Goal: Navigation & Orientation: Find specific page/section

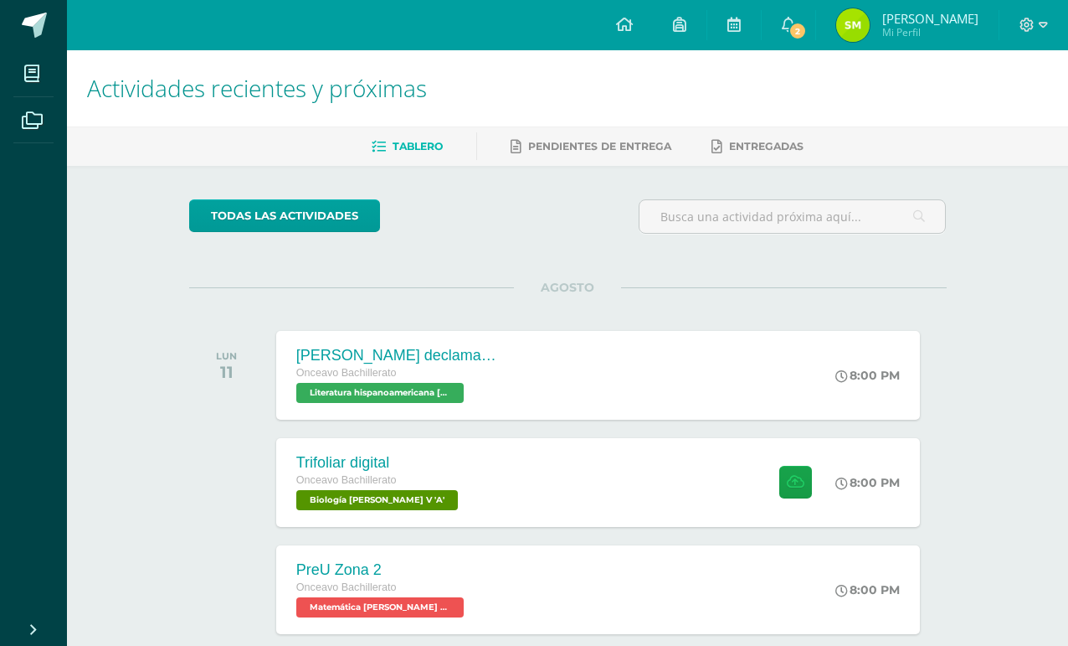
click at [169, 0] on div "Configuración Cerrar sesión [PERSON_NAME] Mi Perfil 2 2 Avisos 1663 avisos sin …" at bounding box center [567, 25] width 1001 height 50
click at [172, 3] on div "Configuración Cerrar sesión Samuel Omar Mi Perfil 2 2 Avisos 1663 avisos sin le…" at bounding box center [567, 25] width 1001 height 50
click at [815, 26] on link "2" at bounding box center [789, 25] width 54 height 50
click at [1027, 157] on ul "Tablero Pendientes de entrega Entregadas" at bounding box center [587, 146] width 1001 height 28
click at [152, 190] on div "Actividades recientes y próximas Tablero Pendientes de entrega Entregadas todas…" at bounding box center [567, 555] width 1001 height 1011
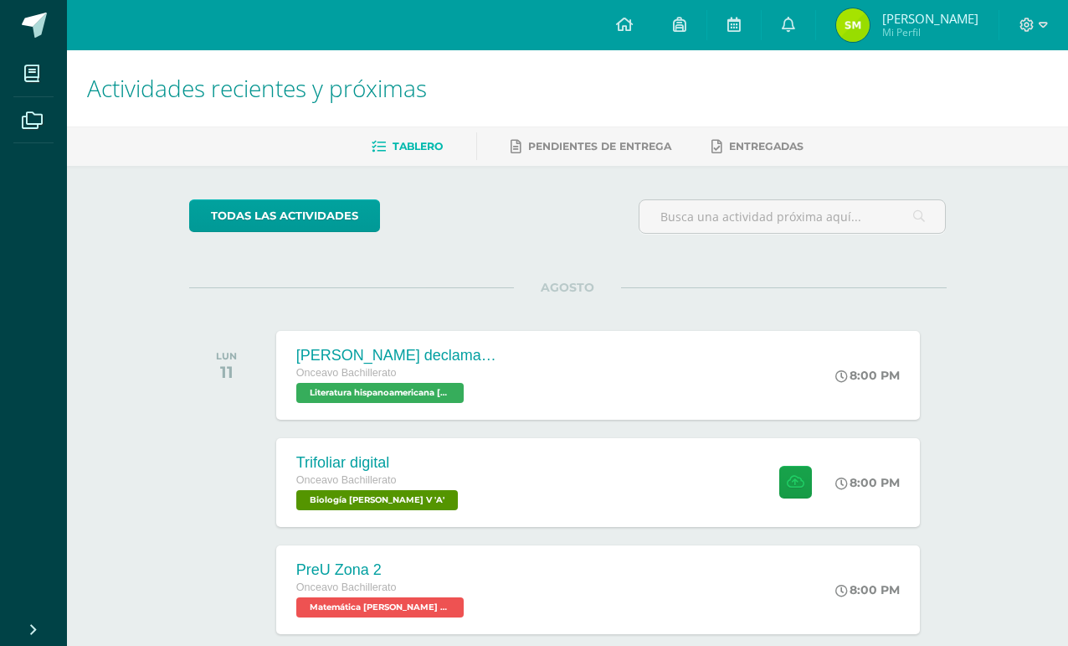
click at [157, 243] on div "todas las Actividades No tienes actividades Échale un vistazo a los demás perío…" at bounding box center [568, 613] width 825 height 895
click at [89, 296] on div "Actividades recientes y próximas Tablero Pendientes de entrega Entregadas todas…" at bounding box center [567, 555] width 1001 height 1011
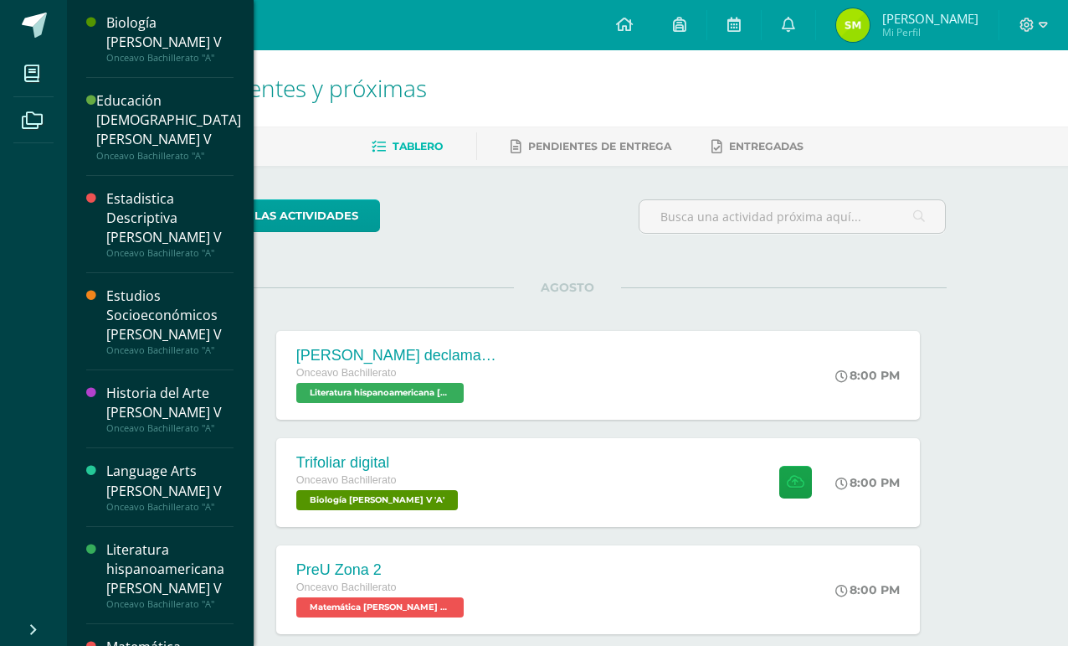
click at [22, 85] on span at bounding box center [32, 73] width 38 height 38
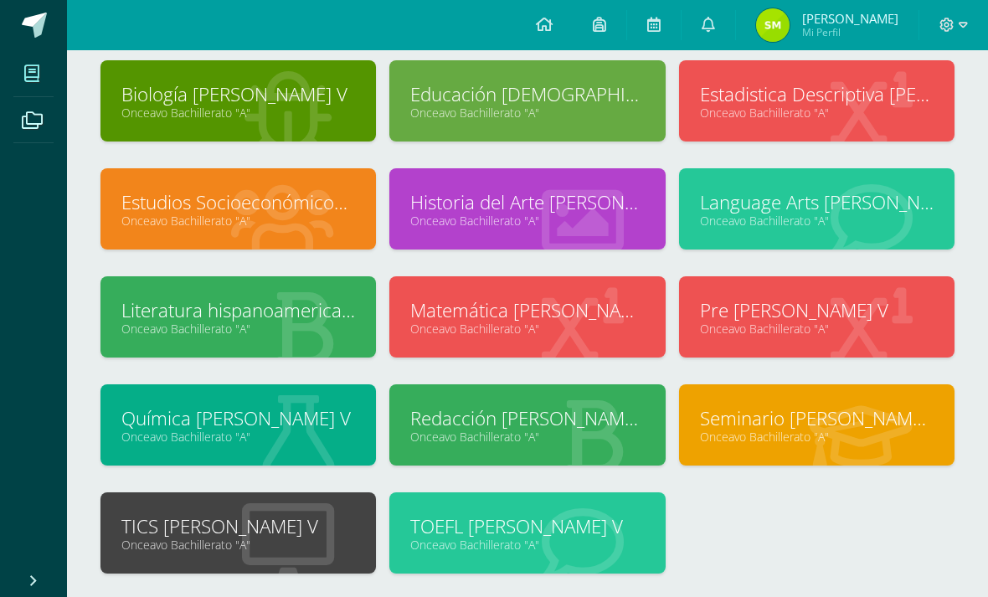
scroll to position [100, 0]
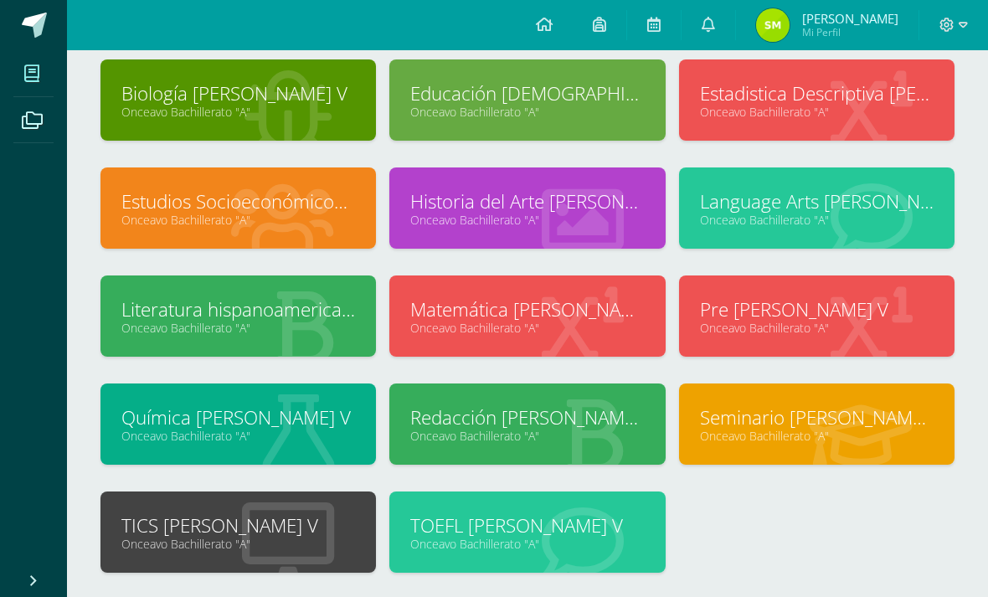
click at [30, 195] on ul "Mis cursos Archivos" at bounding box center [33, 305] width 67 height 511
click at [18, 118] on span at bounding box center [32, 119] width 38 height 38
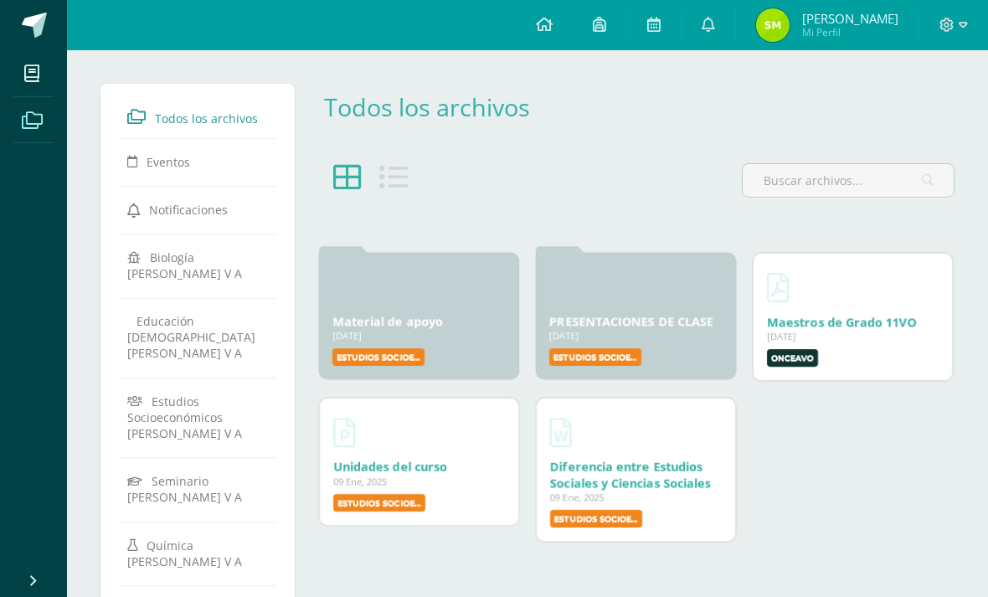
click at [386, 329] on link "Material de apoyo" at bounding box center [387, 321] width 111 height 16
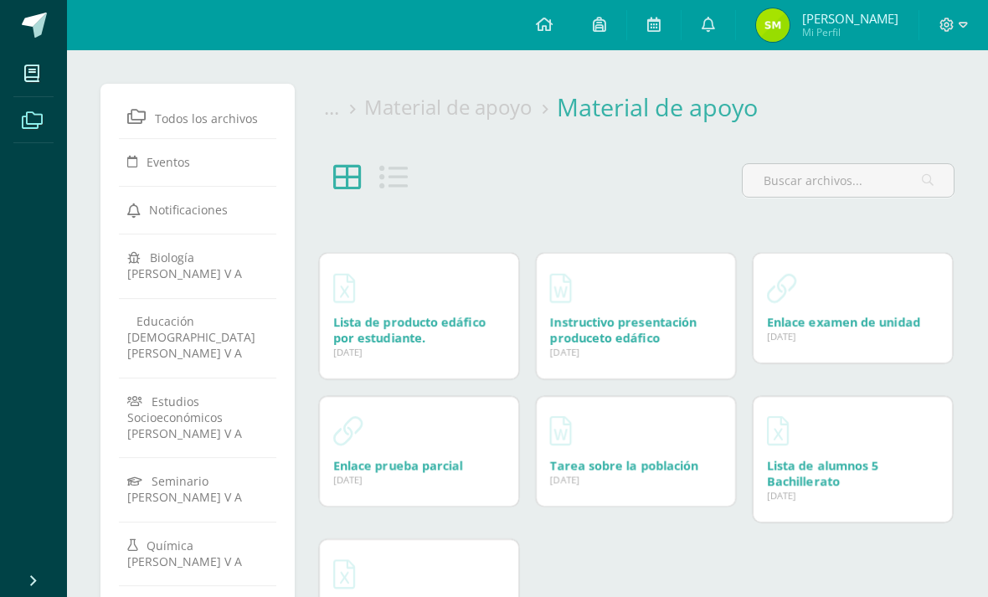
click at [601, 358] on div "[DATE]" at bounding box center [636, 352] width 172 height 13
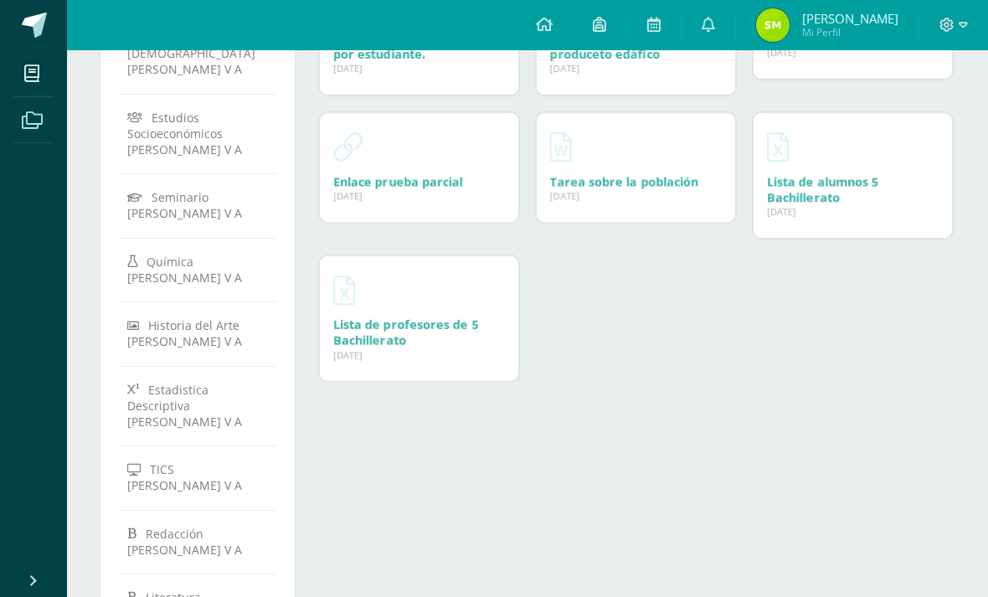
scroll to position [30, 0]
